Goal: Information Seeking & Learning: Check status

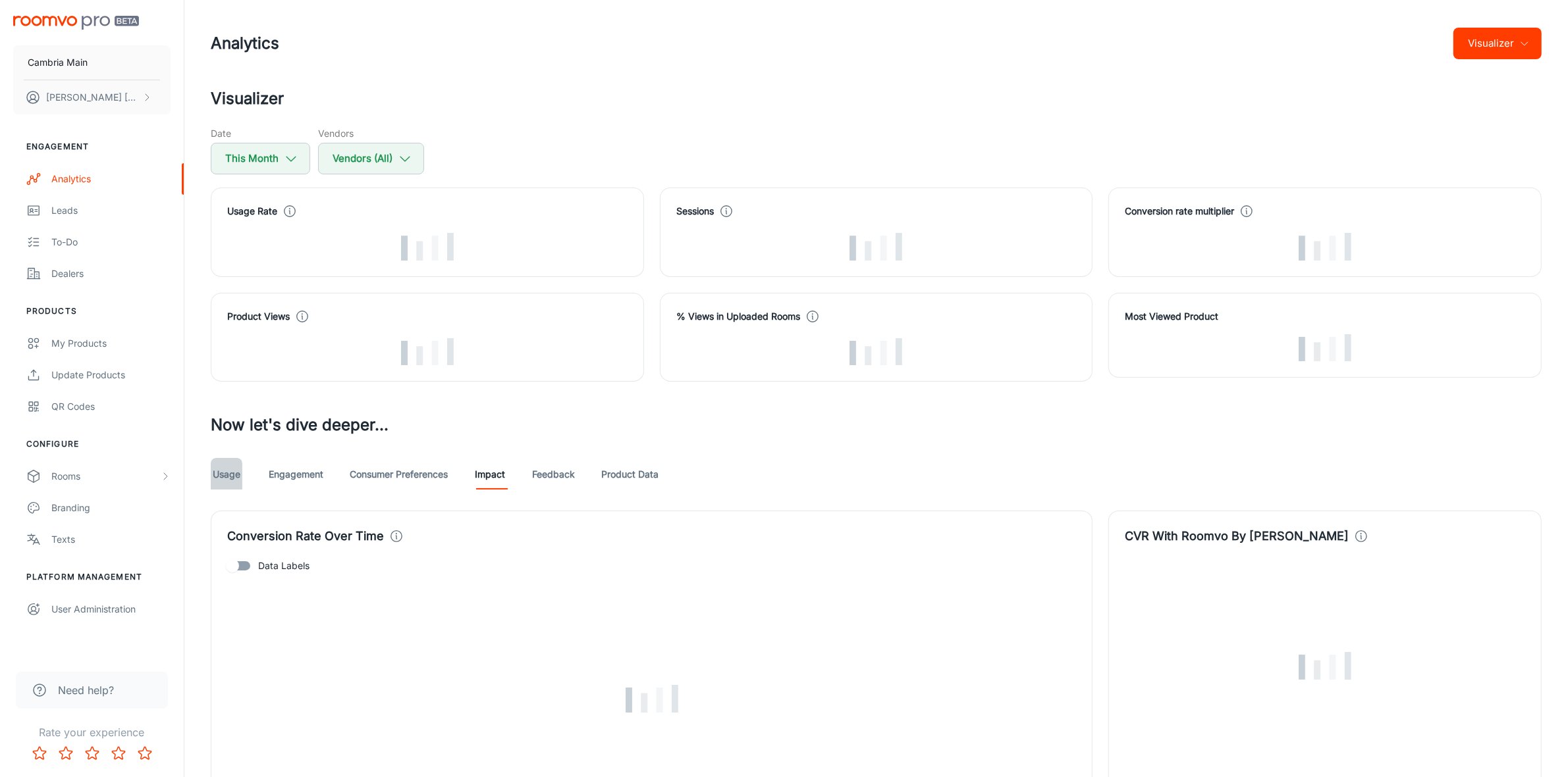
click at [225, 475] on link "Usage" at bounding box center [226, 473] width 31 height 31
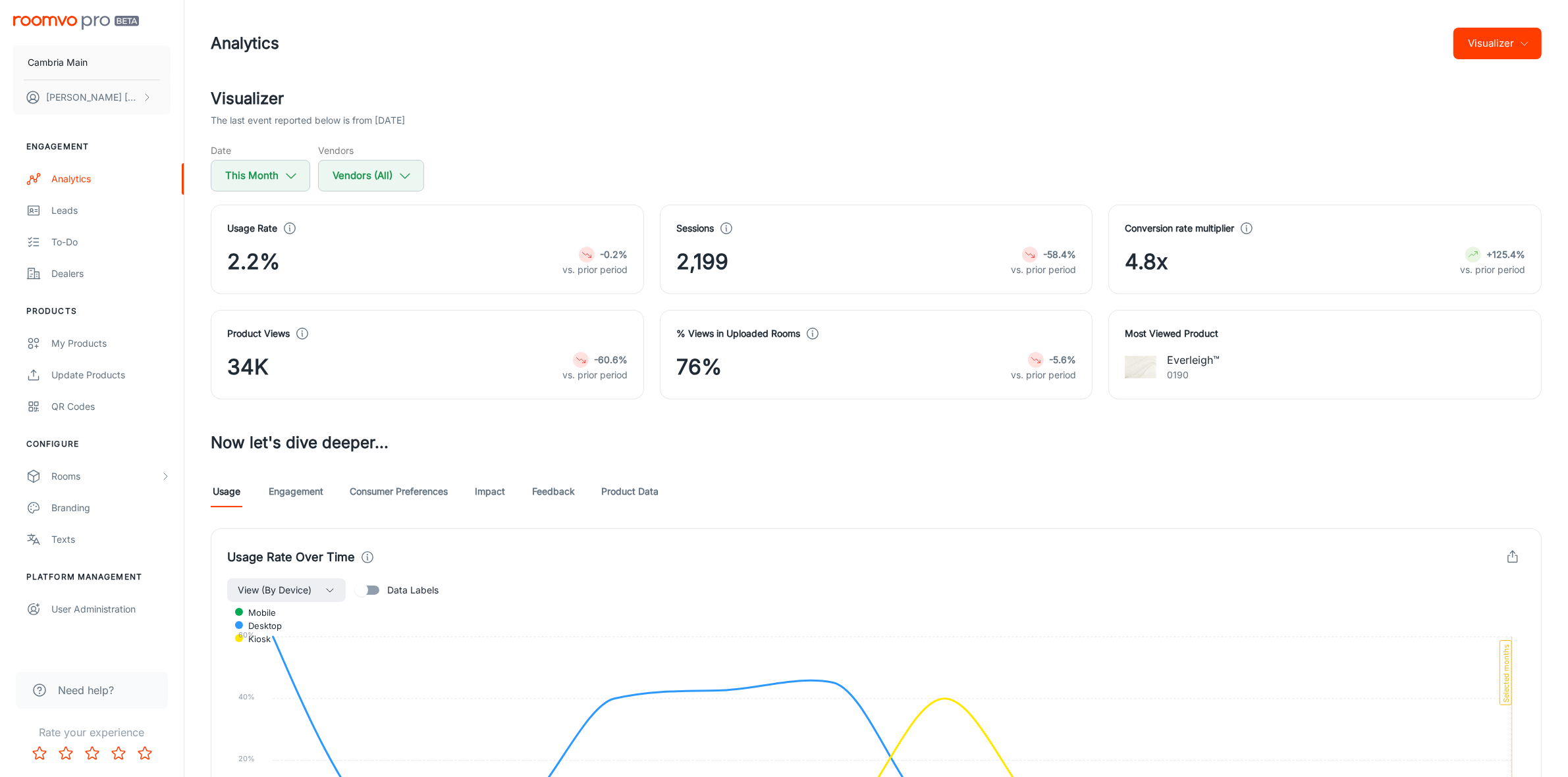
click at [491, 494] on link "Impact" at bounding box center [489, 491] width 31 height 31
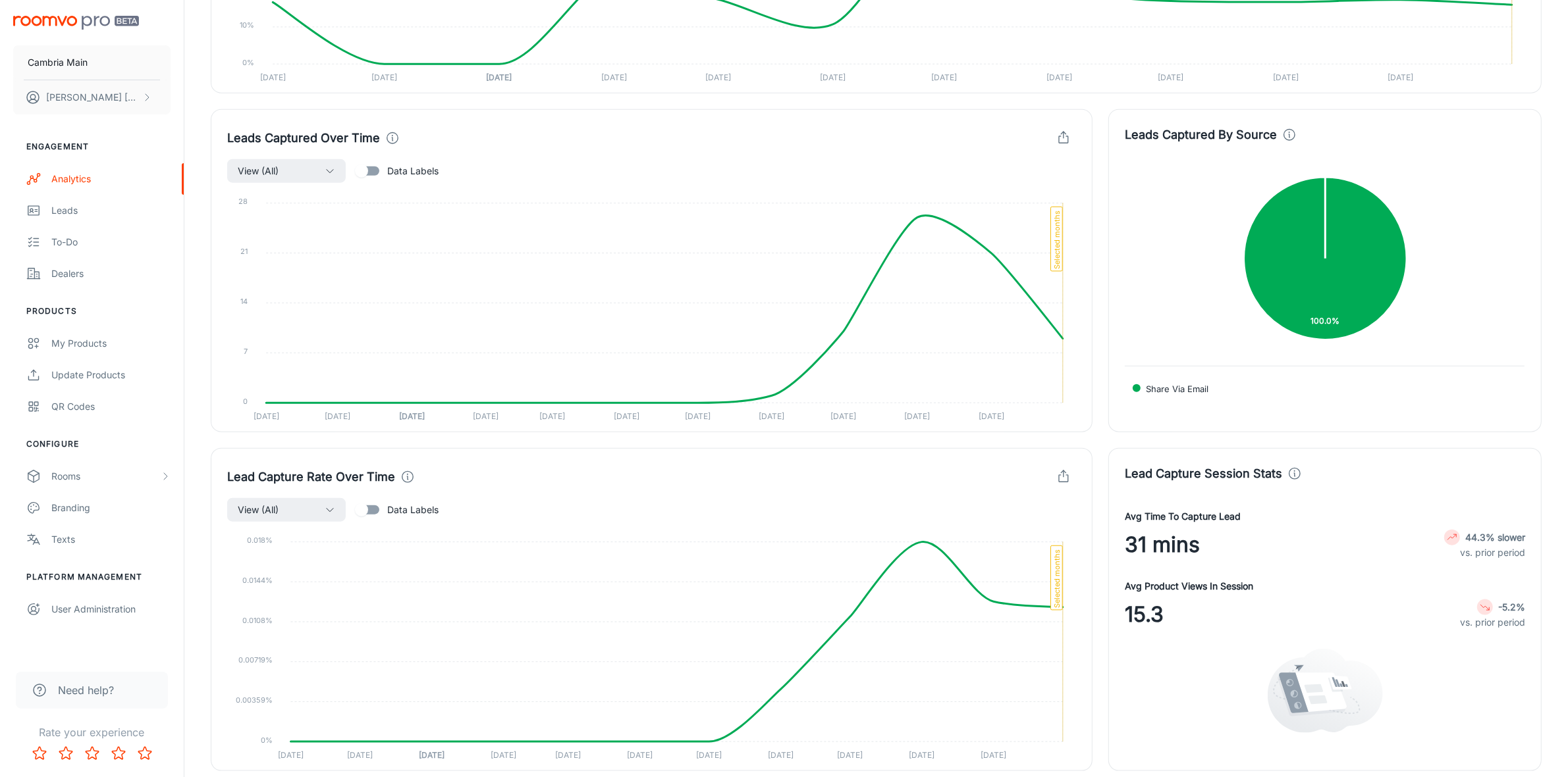
scroll to position [1810, 0]
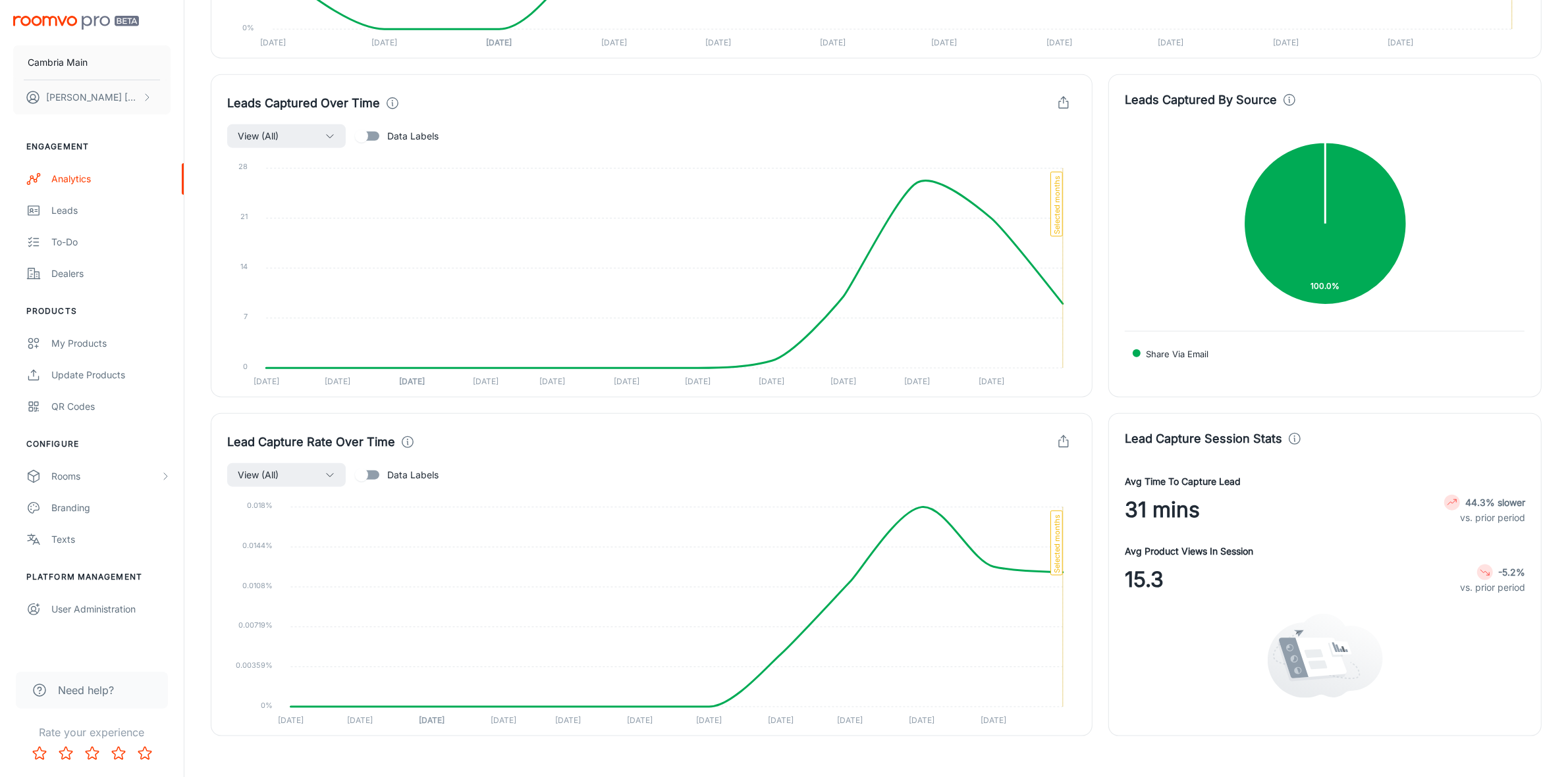
click at [367, 472] on input "Data Labels" at bounding box center [361, 475] width 75 height 25
checkbox input "true"
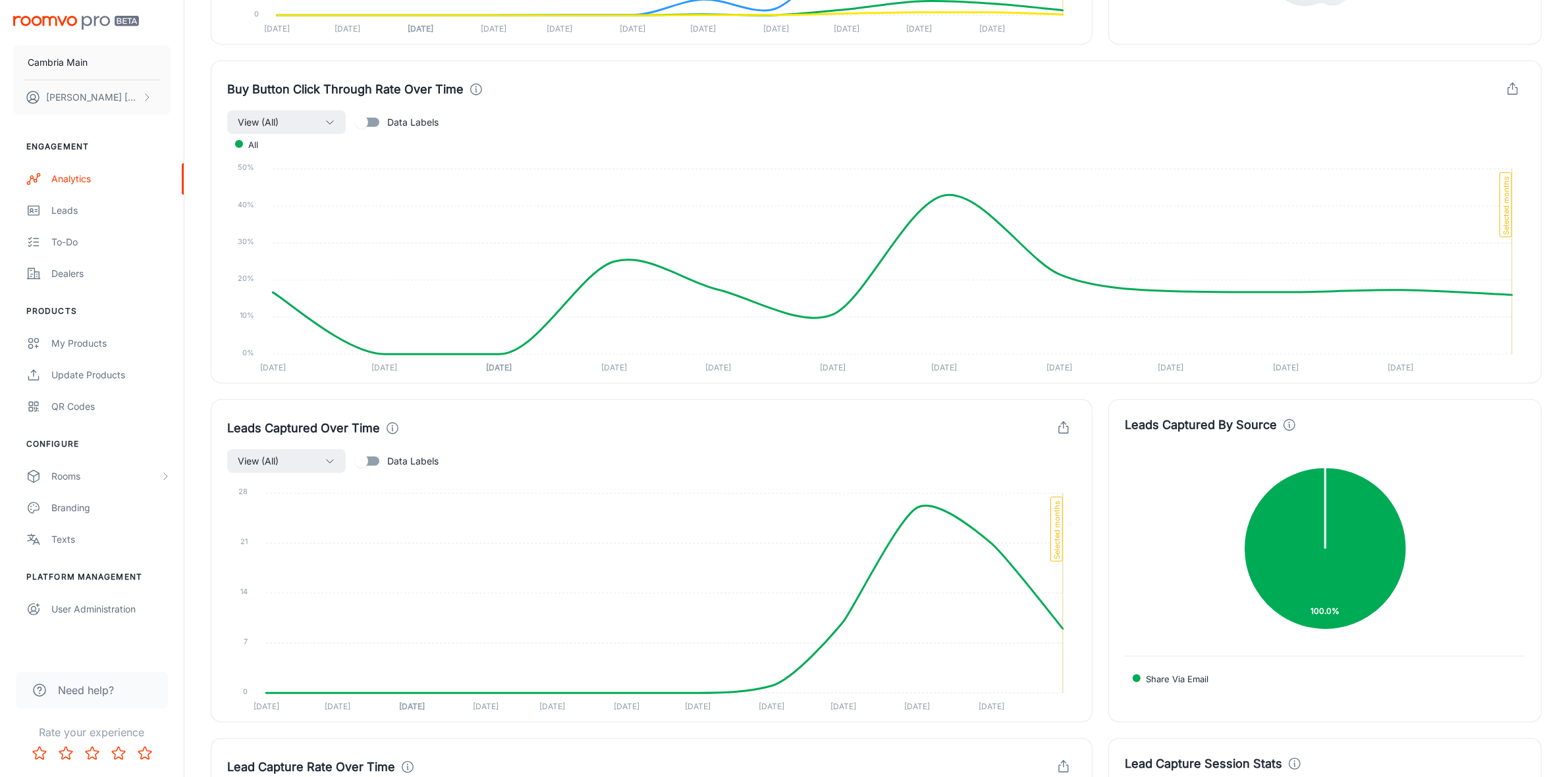
scroll to position [1481, 0]
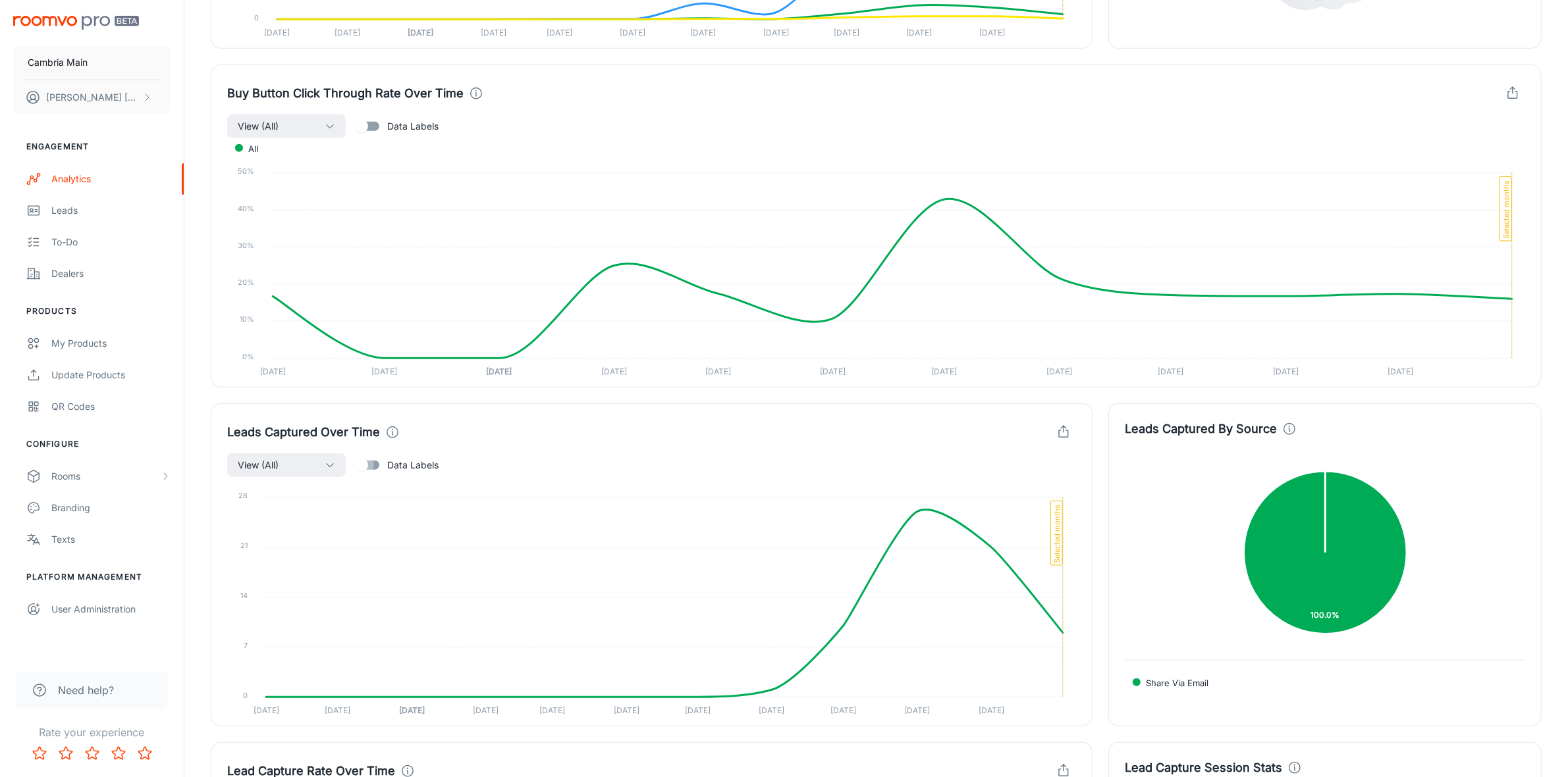
click at [380, 464] on input "Data Labels" at bounding box center [361, 465] width 75 height 25
checkbox input "true"
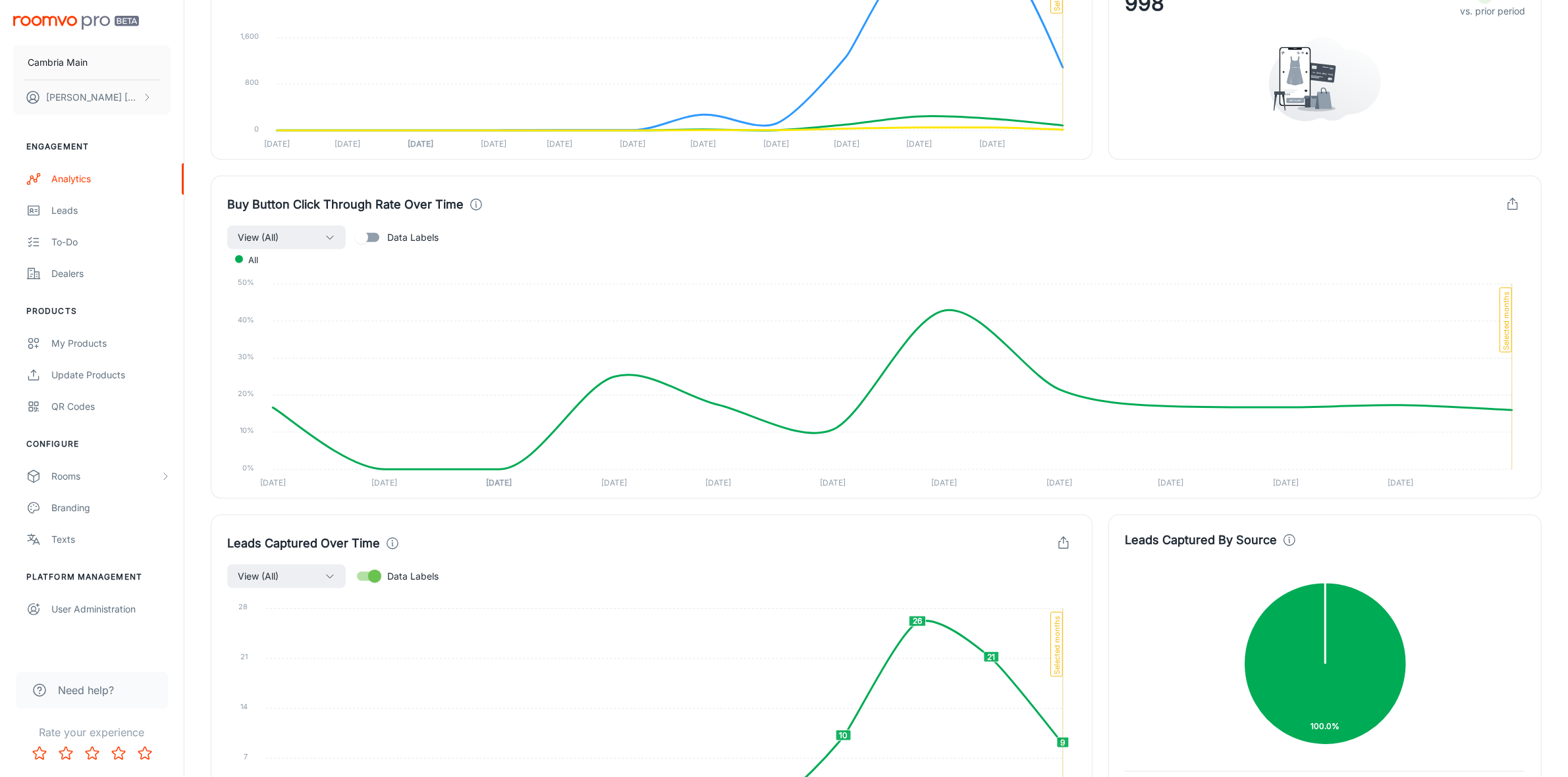
scroll to position [1361, 0]
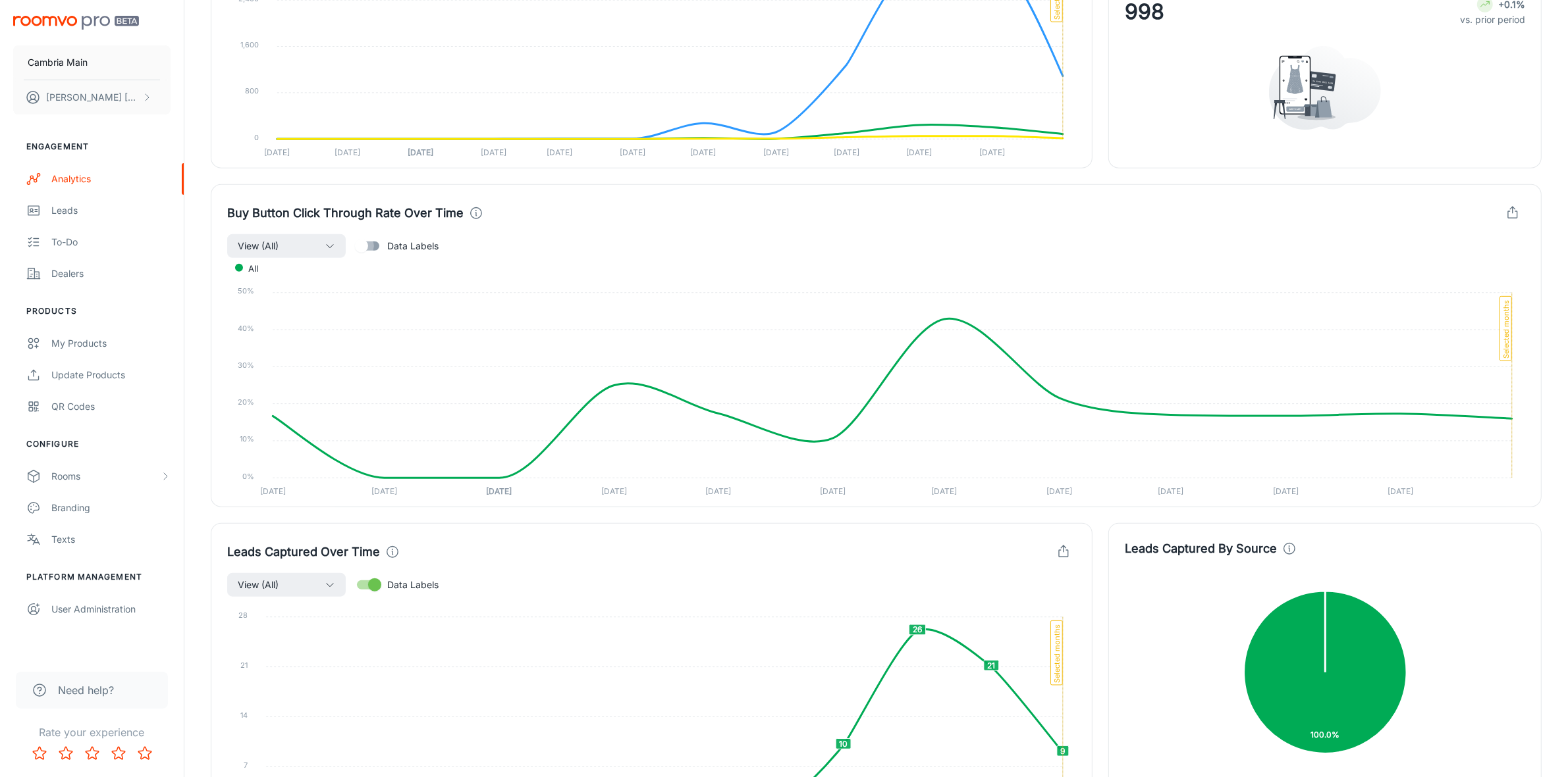
click at [376, 246] on input "Data Labels" at bounding box center [361, 246] width 75 height 25
checkbox input "true"
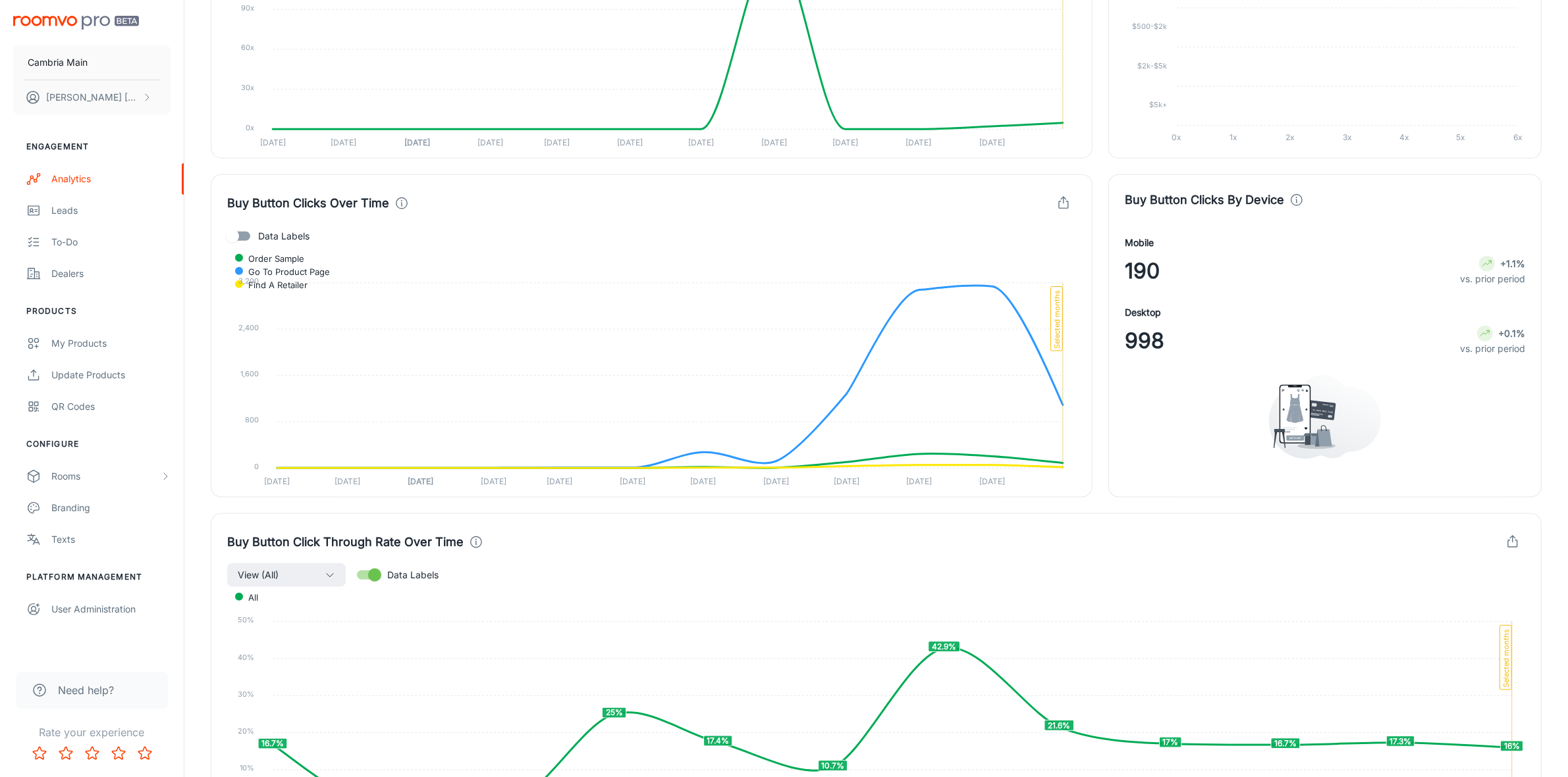
scroll to position [703, 0]
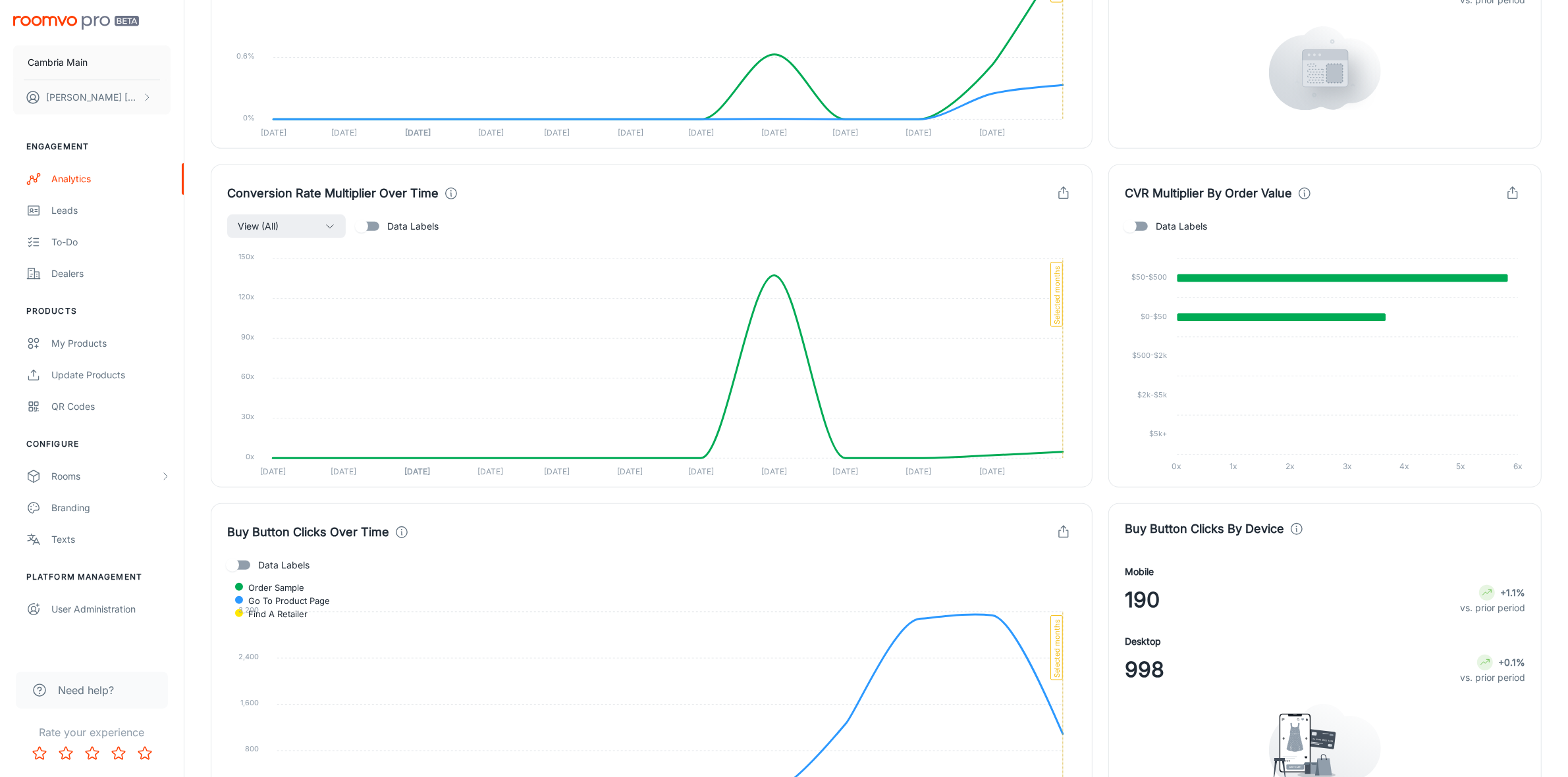
click at [1168, 224] on span "Data Labels" at bounding box center [1181, 227] width 52 height 15
click at [1168, 224] on input "Data Labels" at bounding box center [1129, 226] width 75 height 25
checkbox input "true"
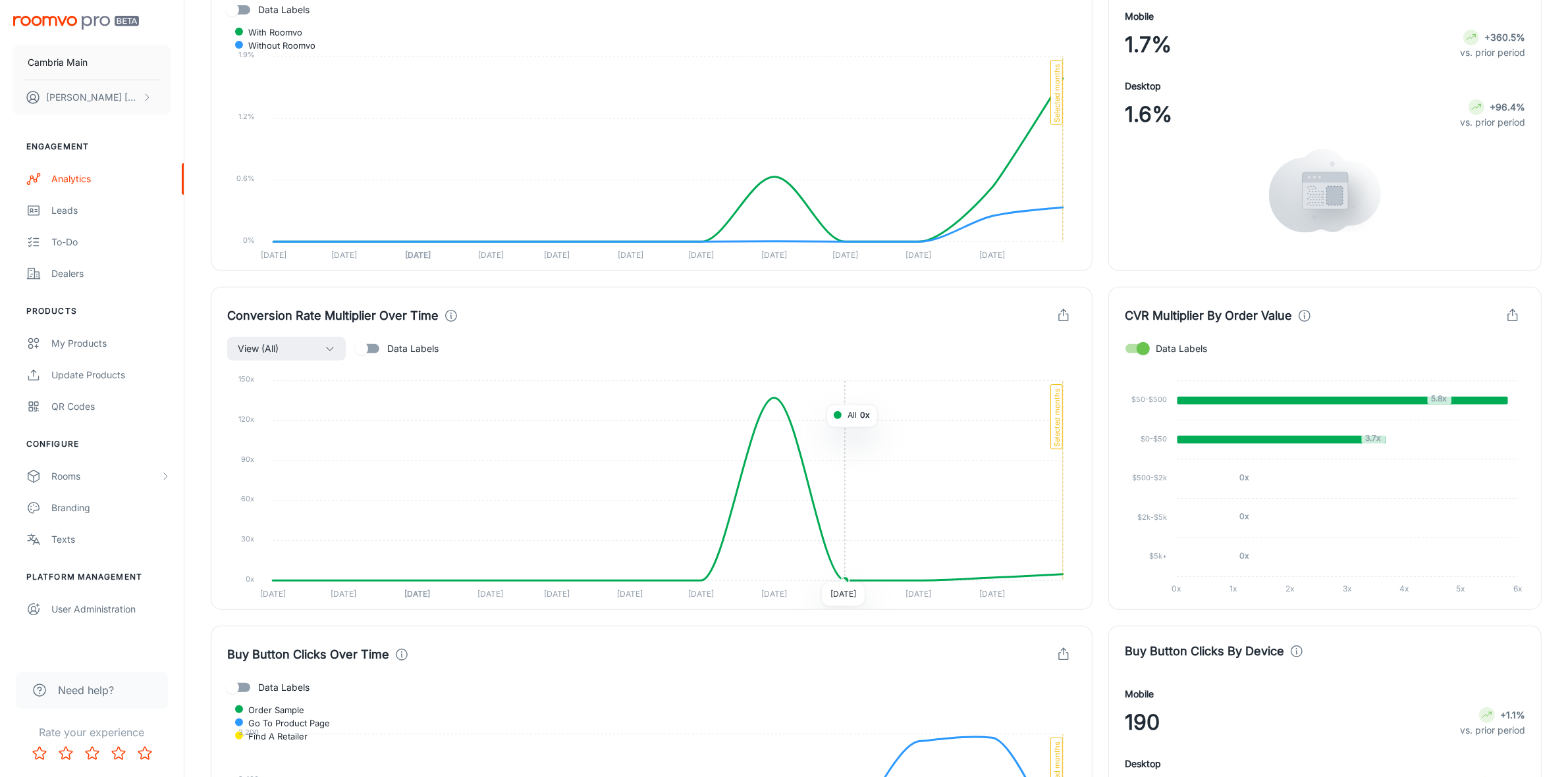
scroll to position [456, 0]
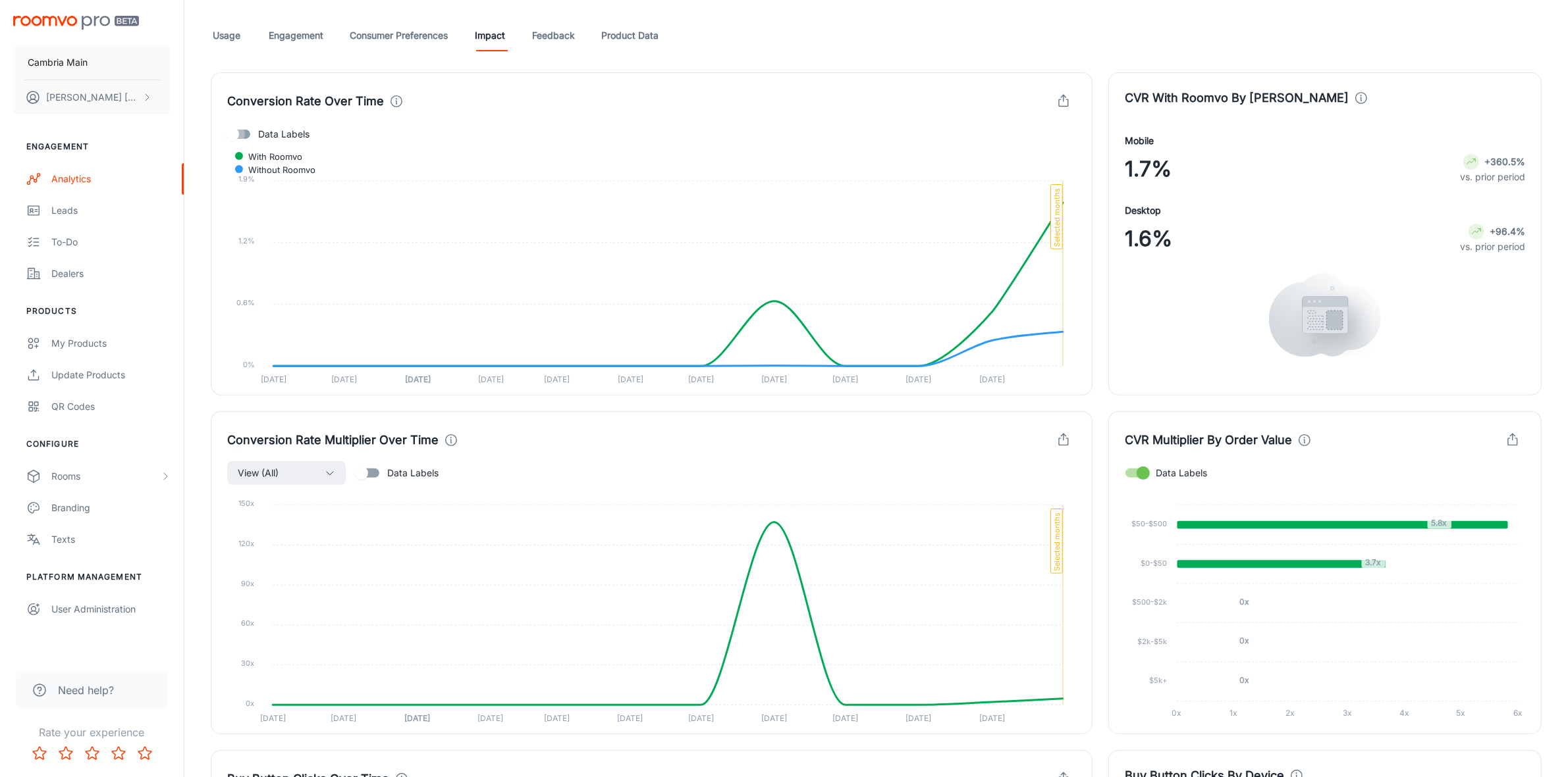
click at [242, 136] on input "Data Labels" at bounding box center [232, 134] width 75 height 25
checkbox input "true"
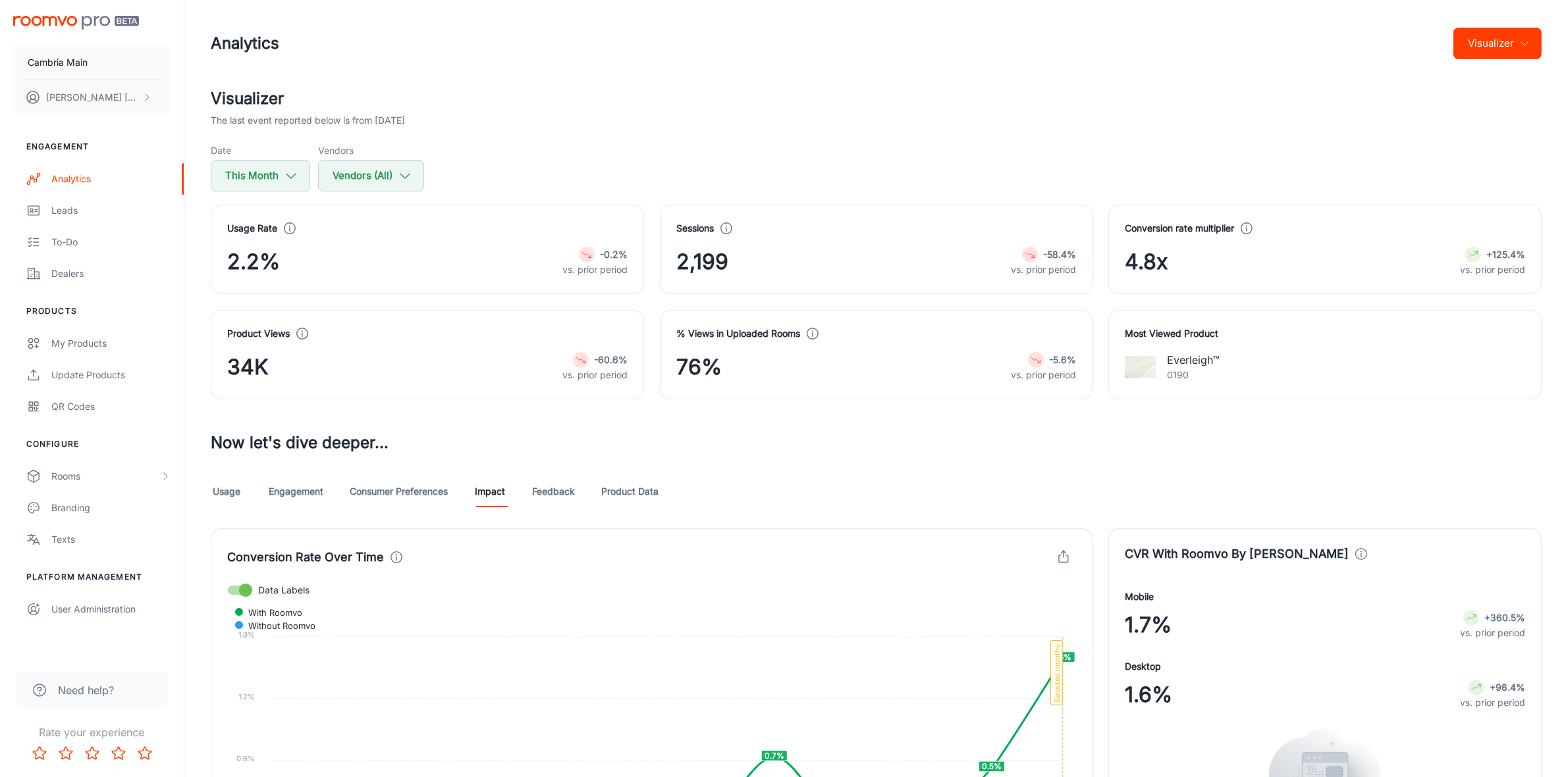
scroll to position [247, 0]
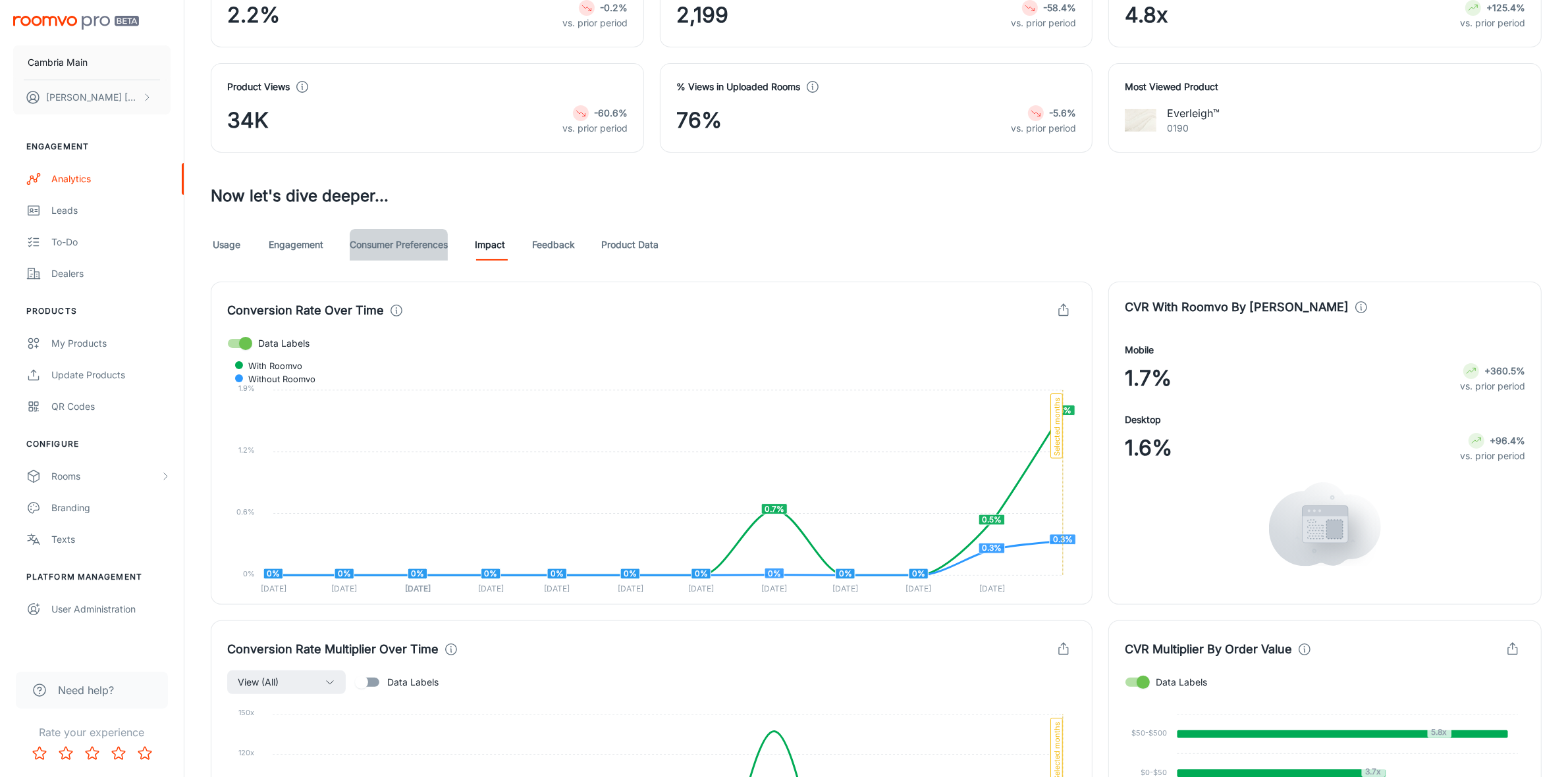
click at [366, 248] on link "Consumer Preferences" at bounding box center [399, 244] width 98 height 31
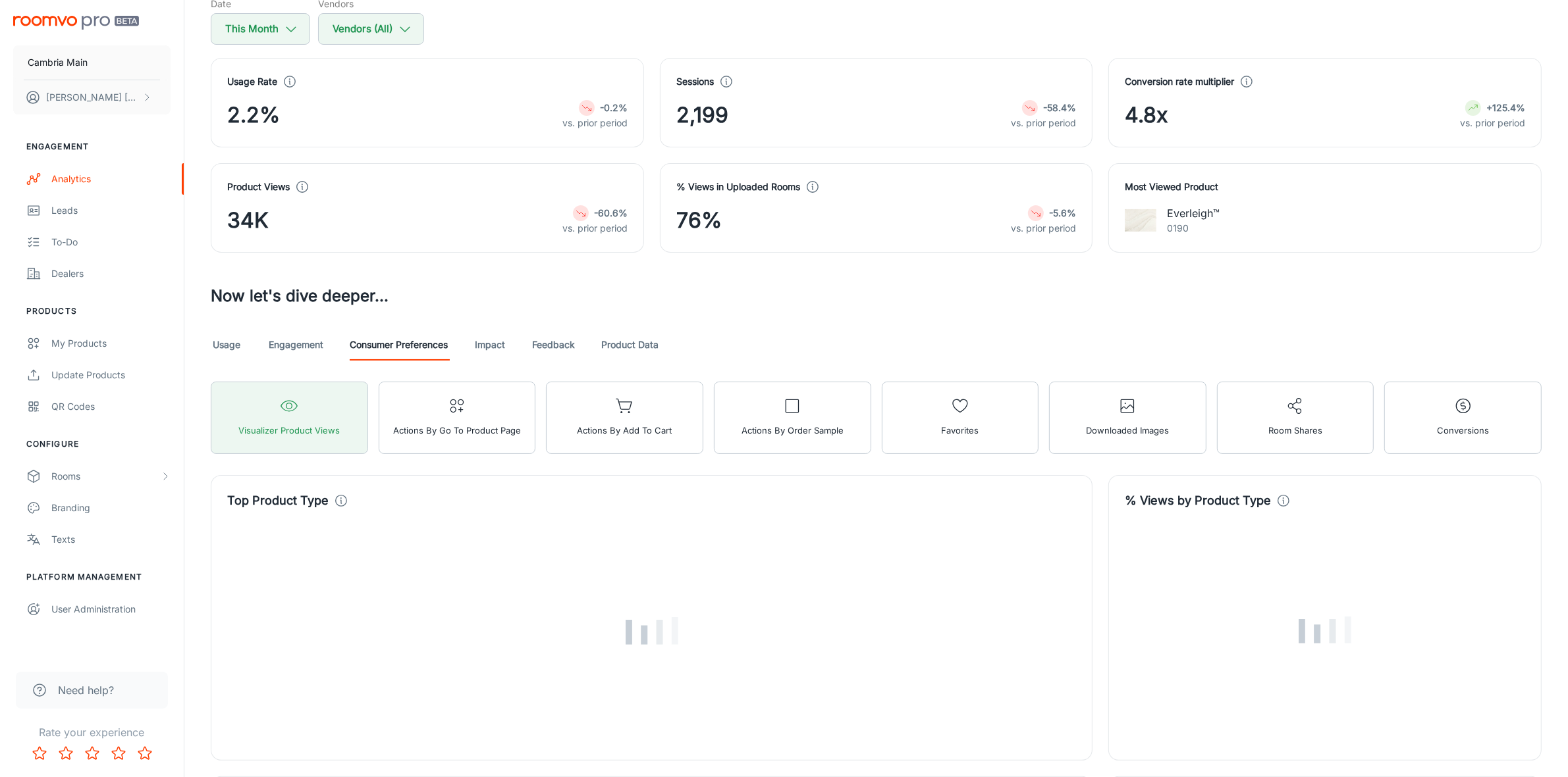
scroll to position [164, 0]
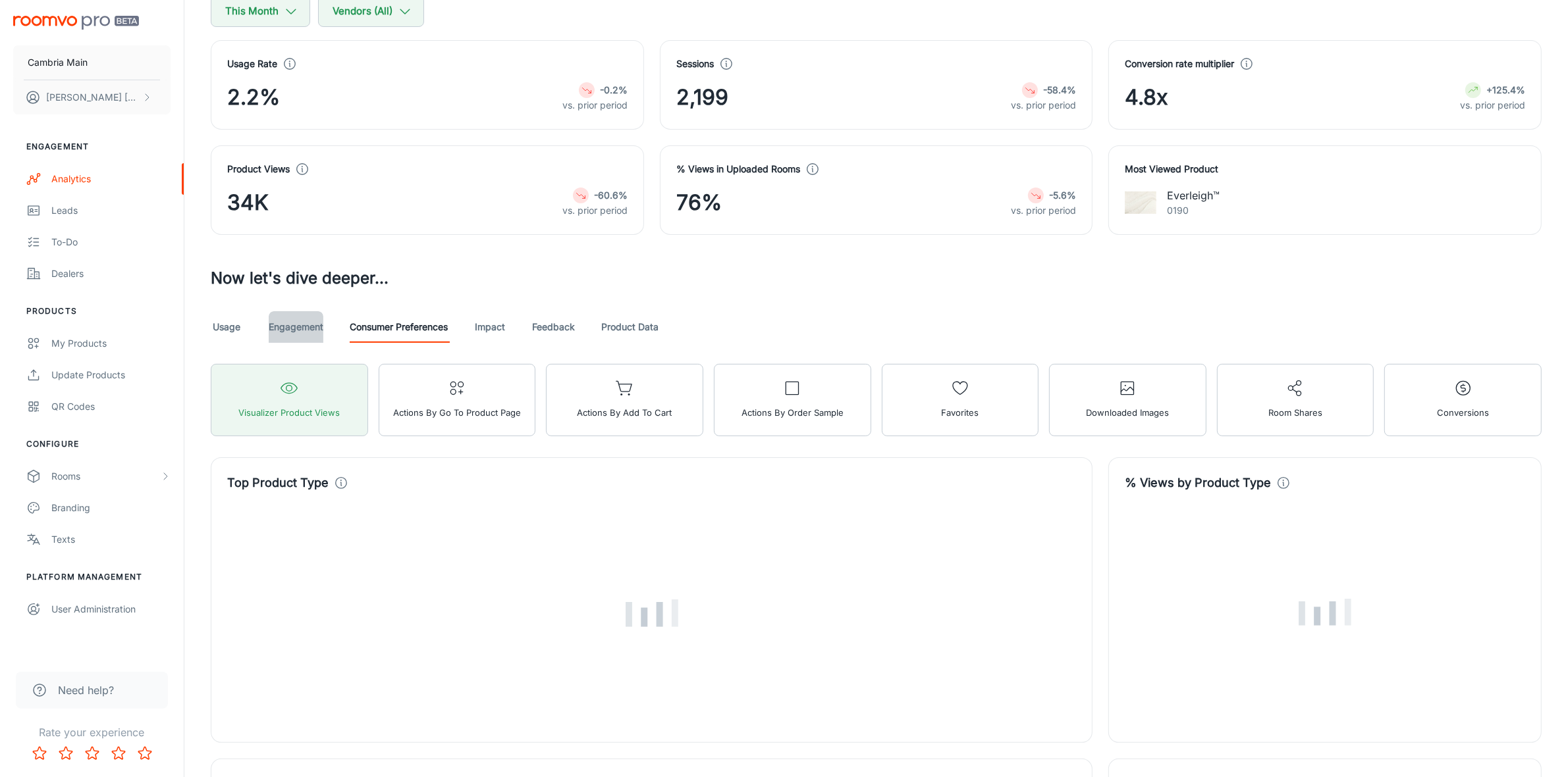
click at [307, 323] on link "Engagement" at bounding box center [295, 326] width 55 height 31
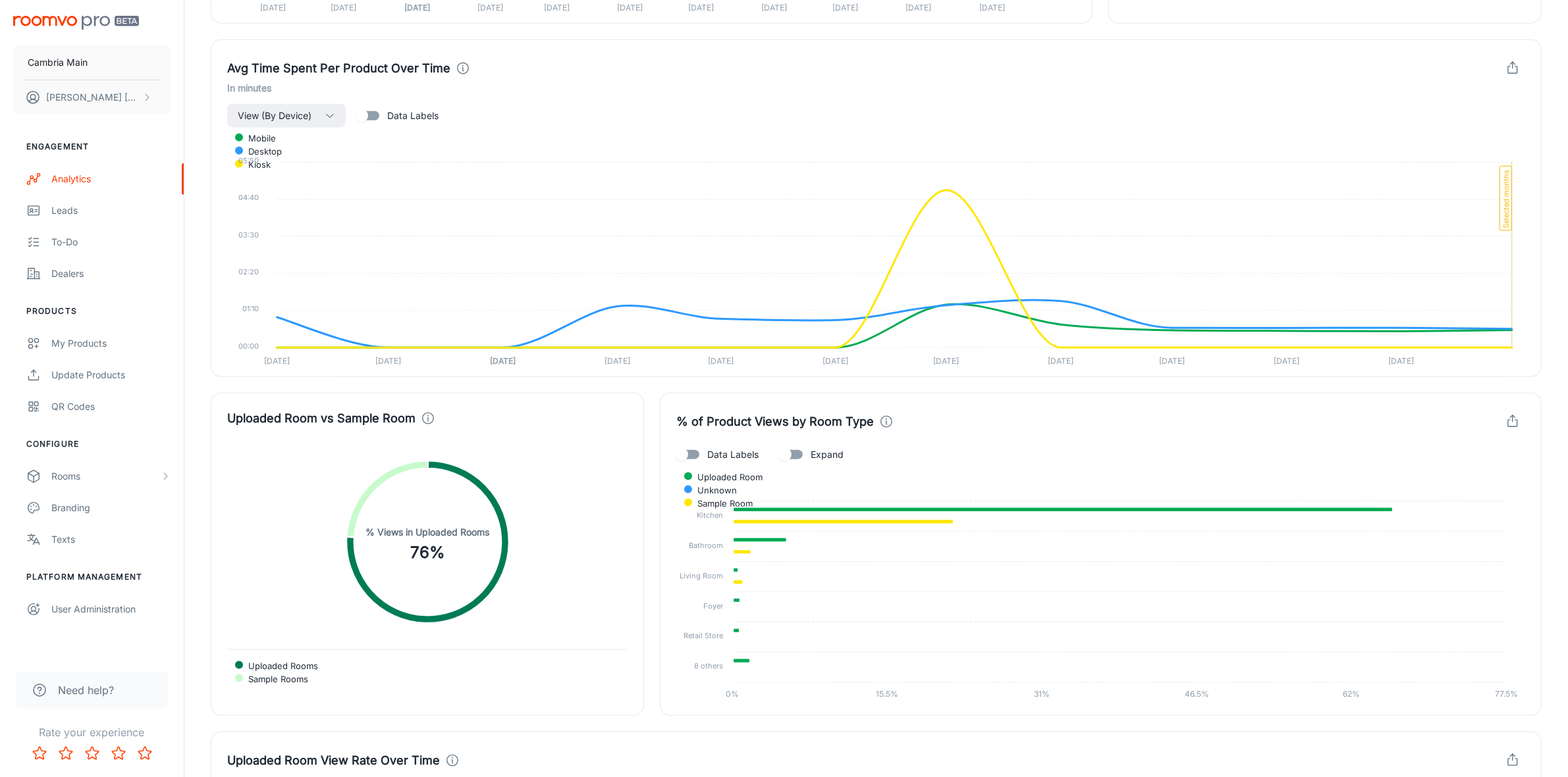
scroll to position [1975, 0]
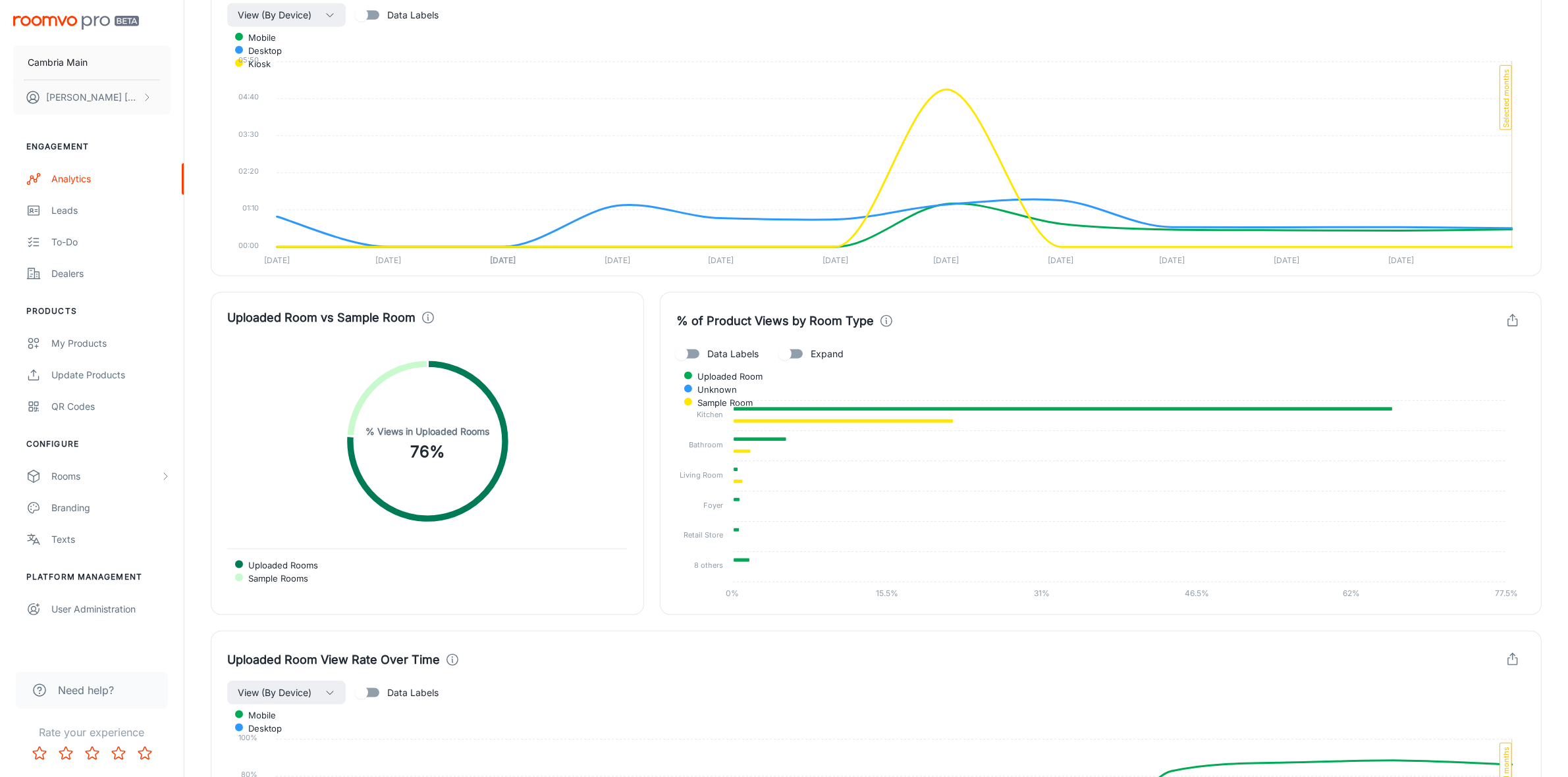
click at [787, 353] on input "Expand" at bounding box center [785, 354] width 75 height 25
checkbox input "true"
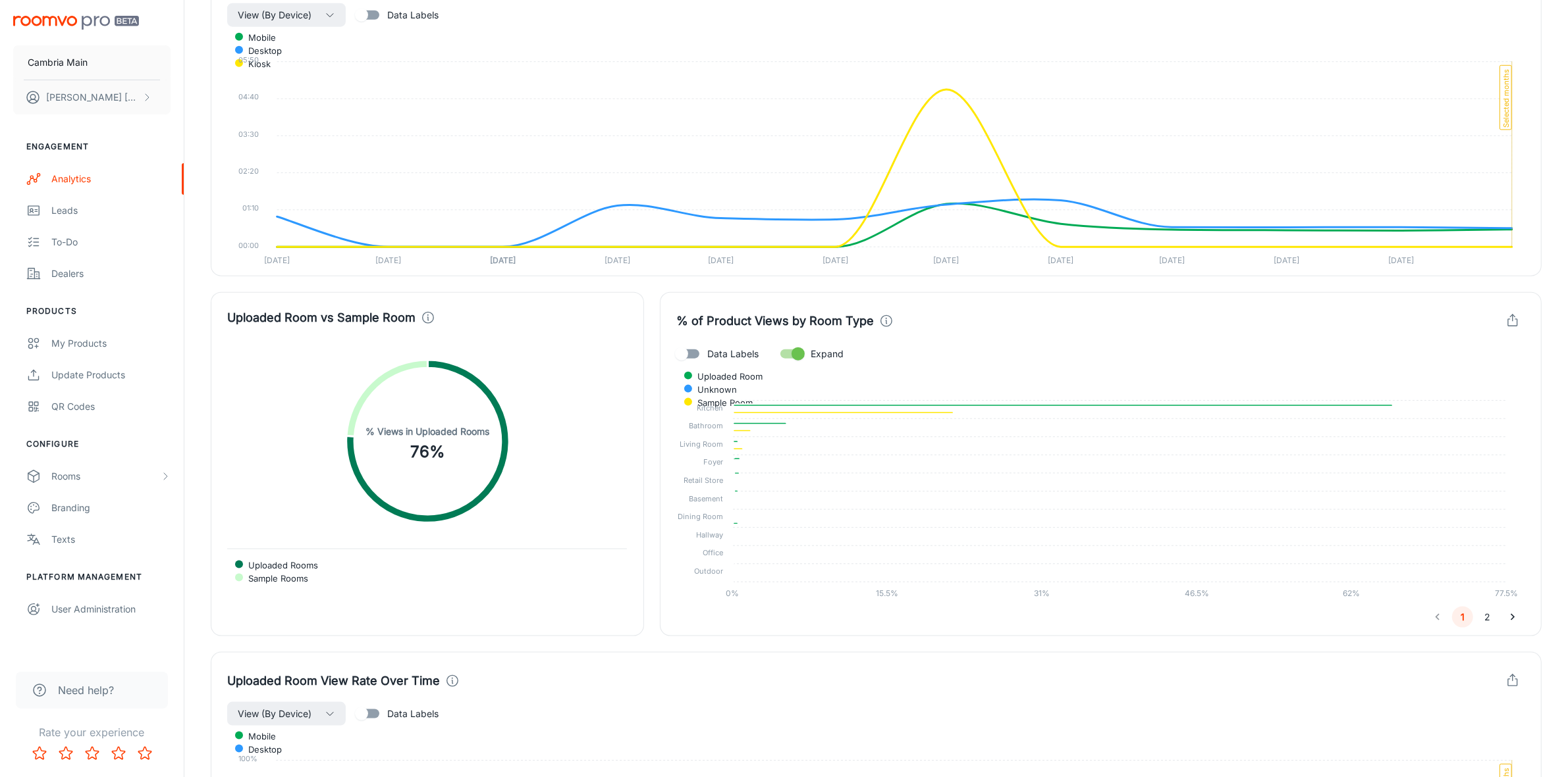
click at [715, 353] on span "Data Labels" at bounding box center [733, 354] width 52 height 15
click at [715, 353] on input "Data Labels" at bounding box center [681, 354] width 75 height 25
click at [715, 353] on span "Data Labels" at bounding box center [733, 354] width 52 height 15
click at [715, 353] on input "Data Labels" at bounding box center [695, 354] width 75 height 25
checkbox input "false"
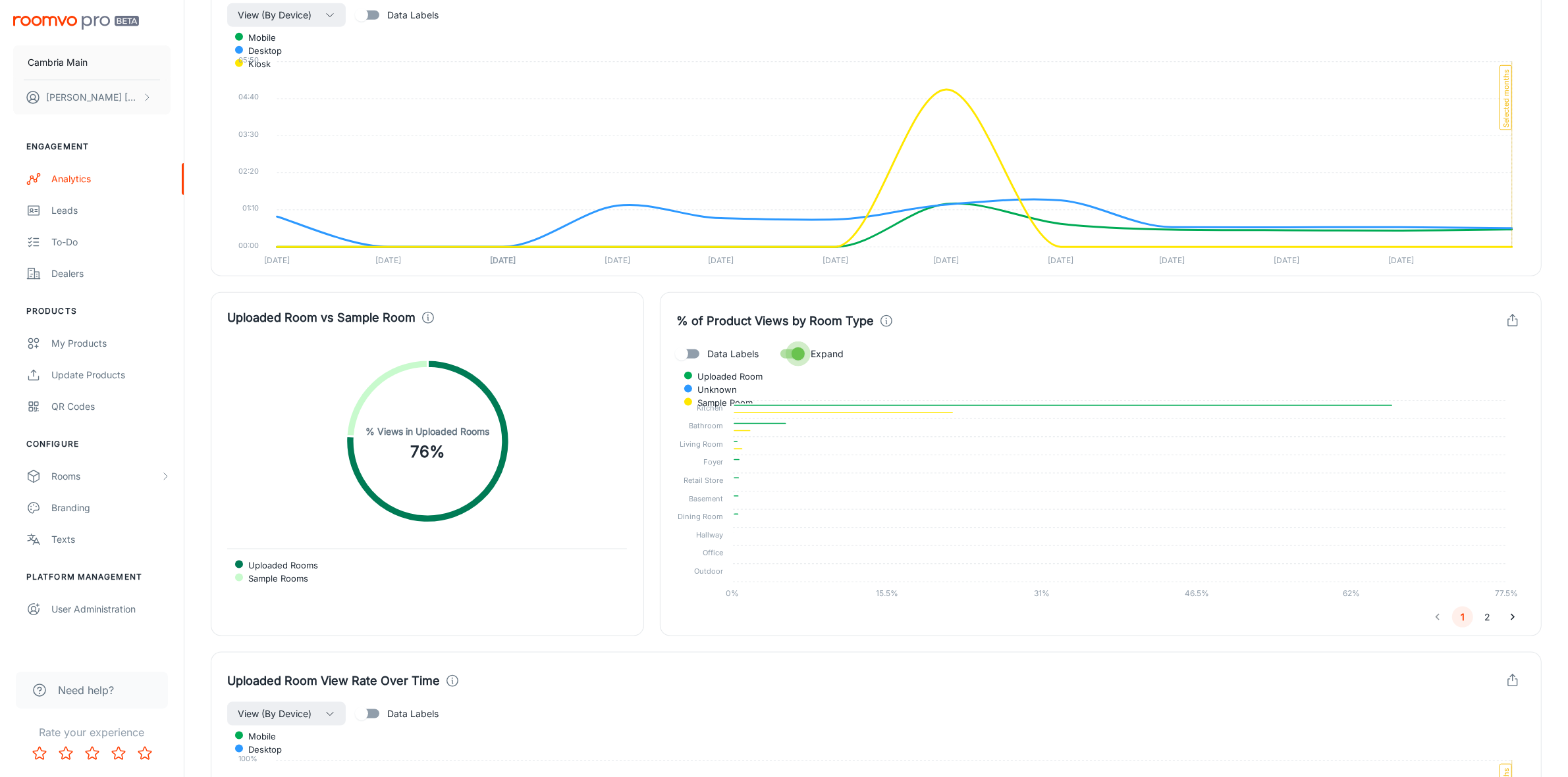
click at [801, 353] on input "Expand" at bounding box center [798, 354] width 75 height 25
checkbox input "false"
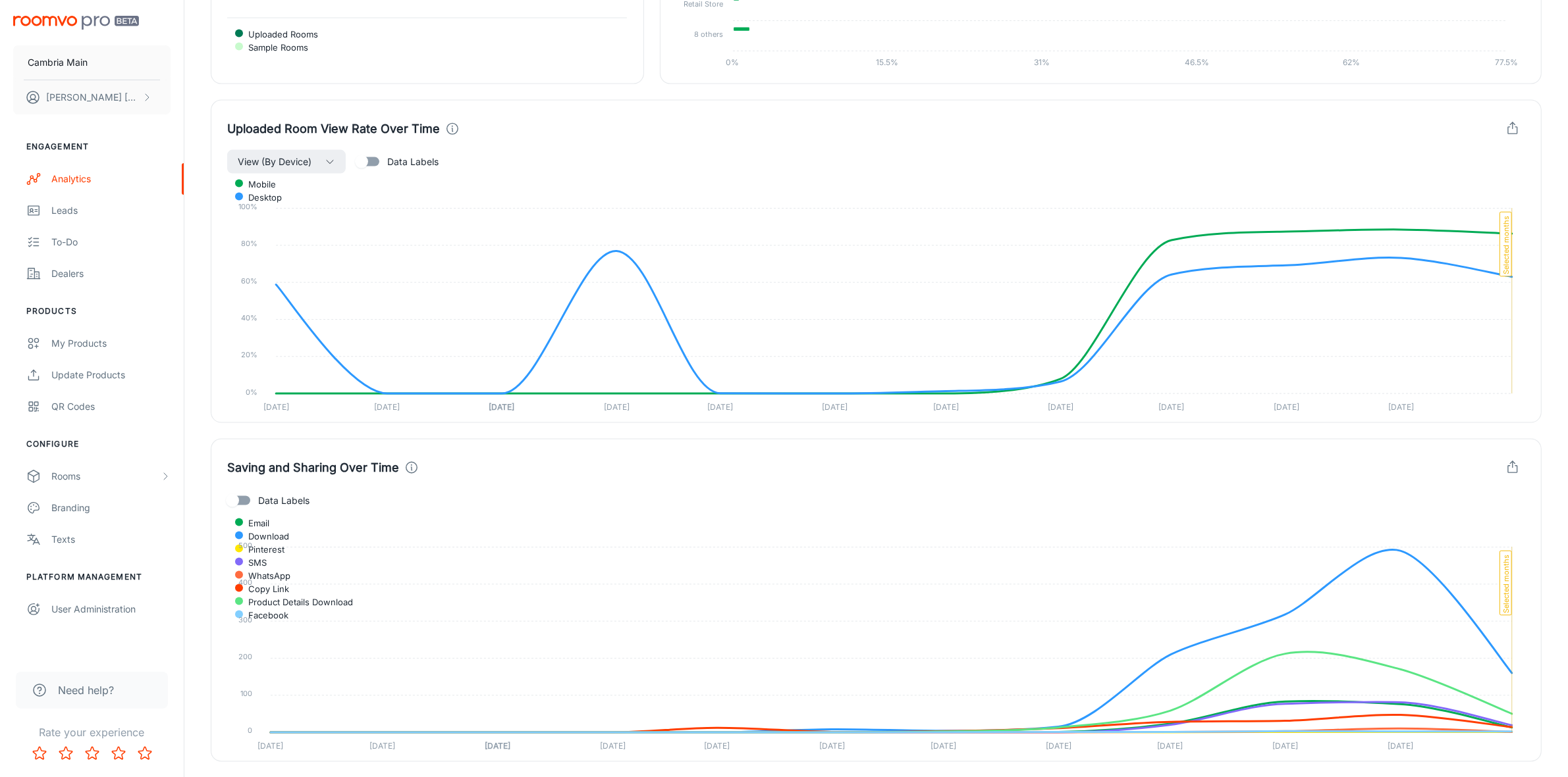
scroll to position [2505, 0]
